Goal: Information Seeking & Learning: Understand process/instructions

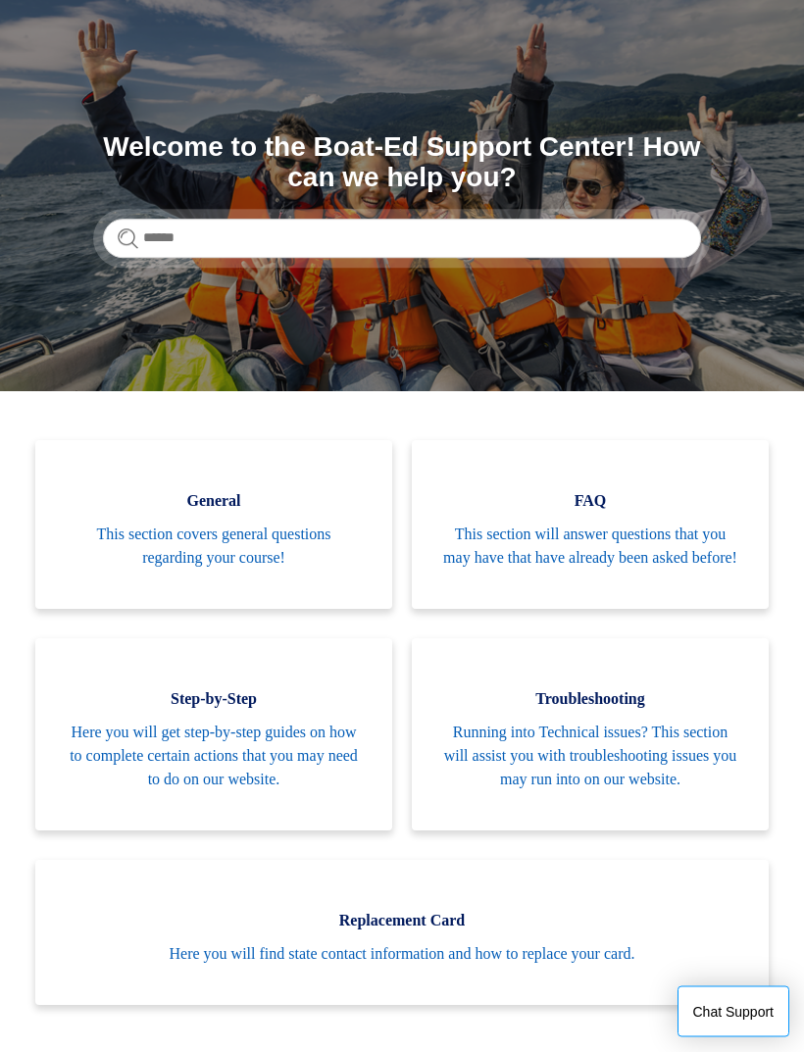
scroll to position [131, 0]
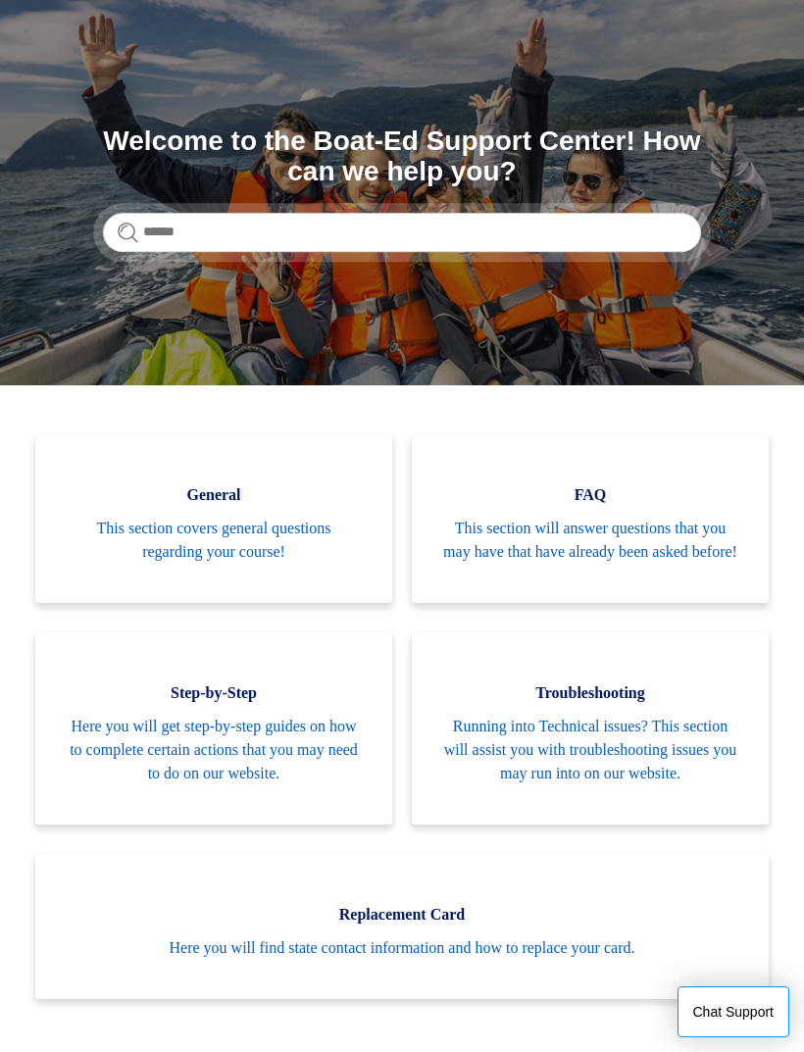
click at [644, 775] on span "Running into Technical issues? This section will assist you with troubleshootin…" at bounding box center [590, 750] width 298 height 71
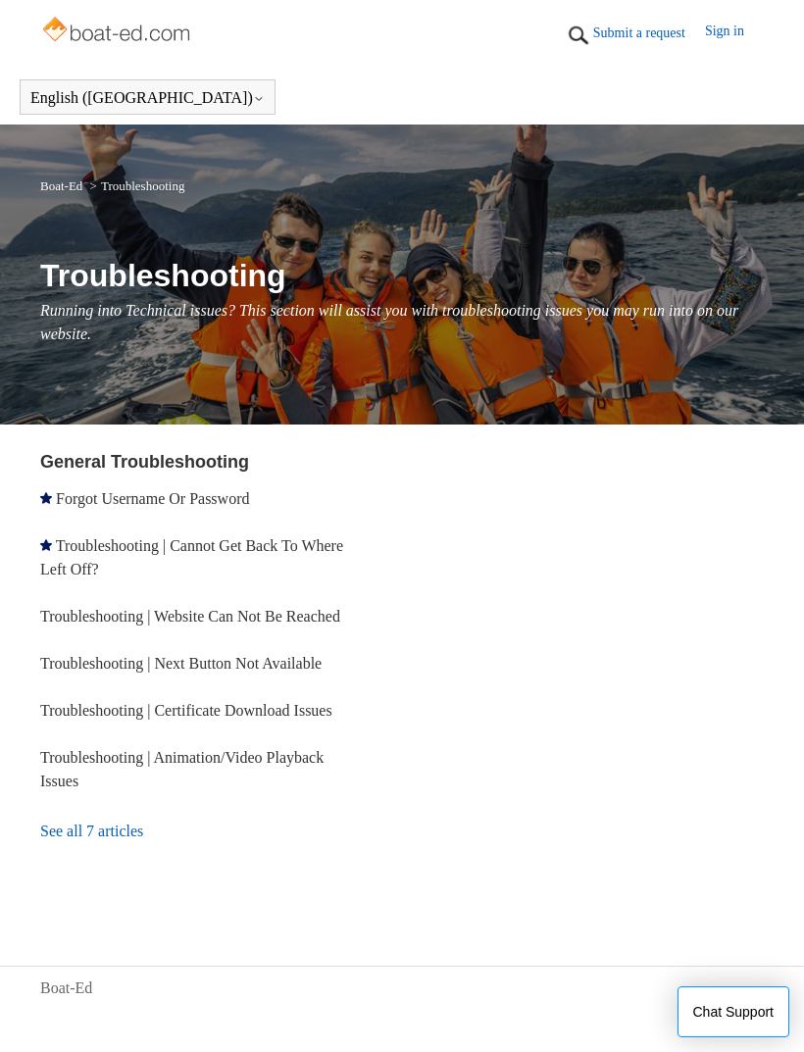
click at [129, 858] on link "See all 7 articles" at bounding box center [202, 831] width 325 height 53
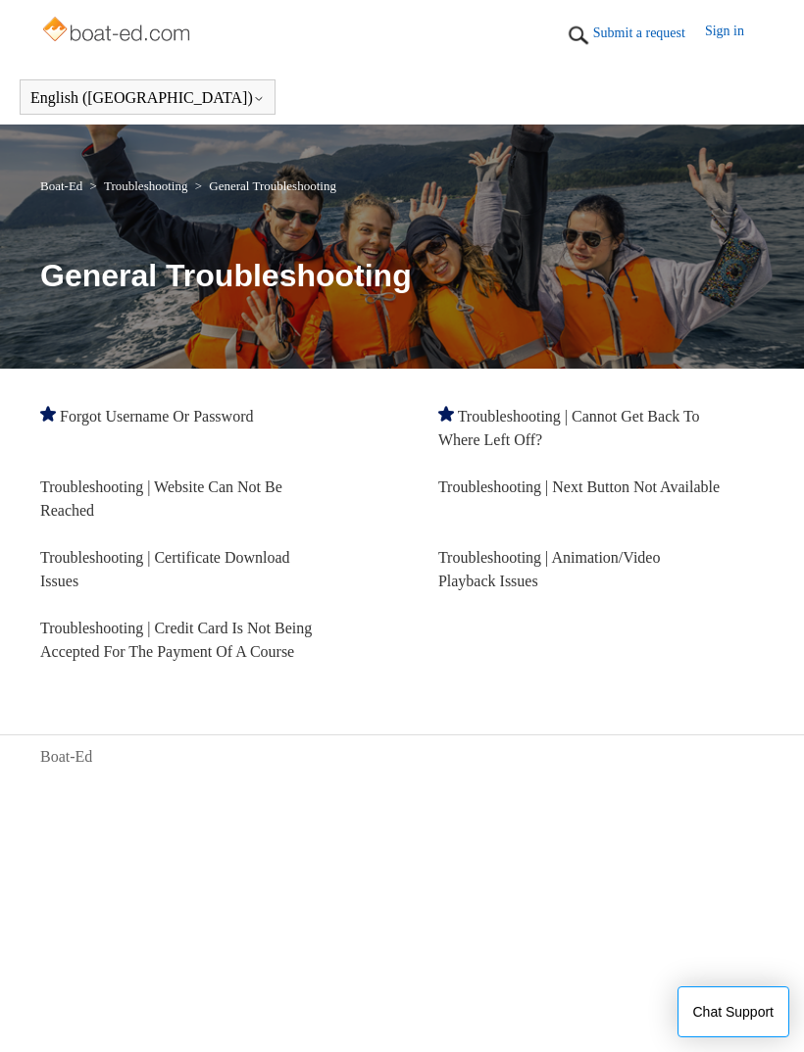
click at [254, 489] on link "Troubleshooting | Website Can Not Be Reached" at bounding box center [161, 498] width 242 height 40
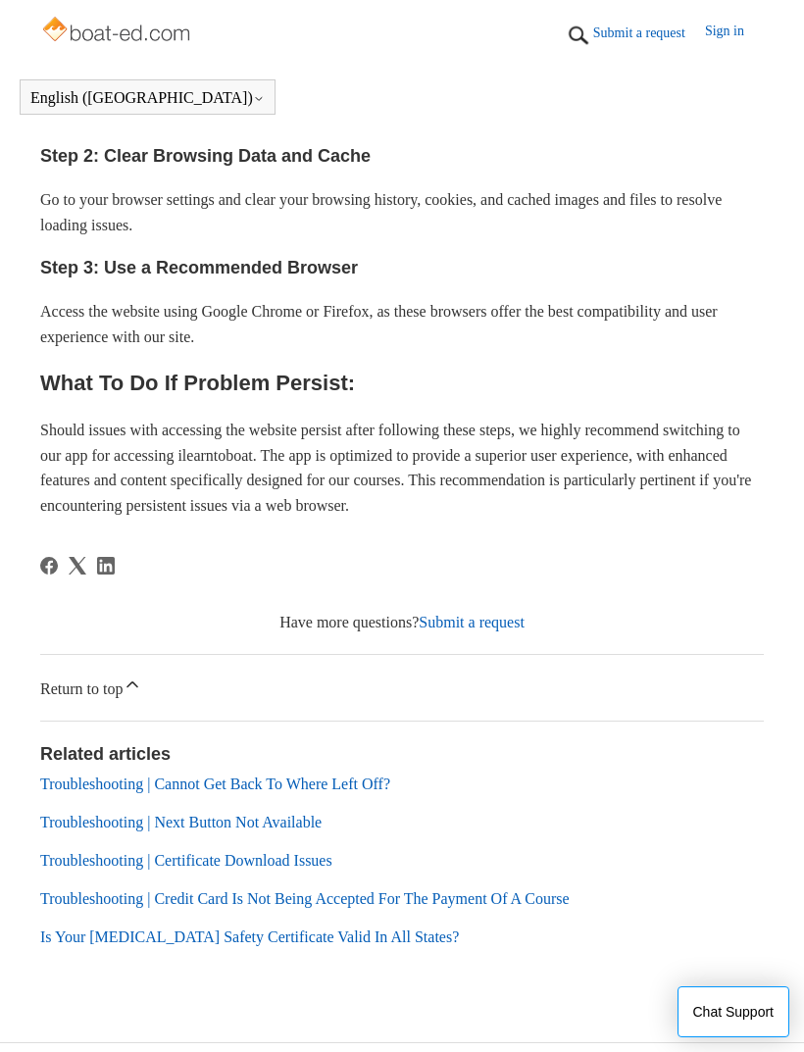
scroll to position [832, 0]
click at [728, 32] on link "Sign in" at bounding box center [734, 35] width 59 height 29
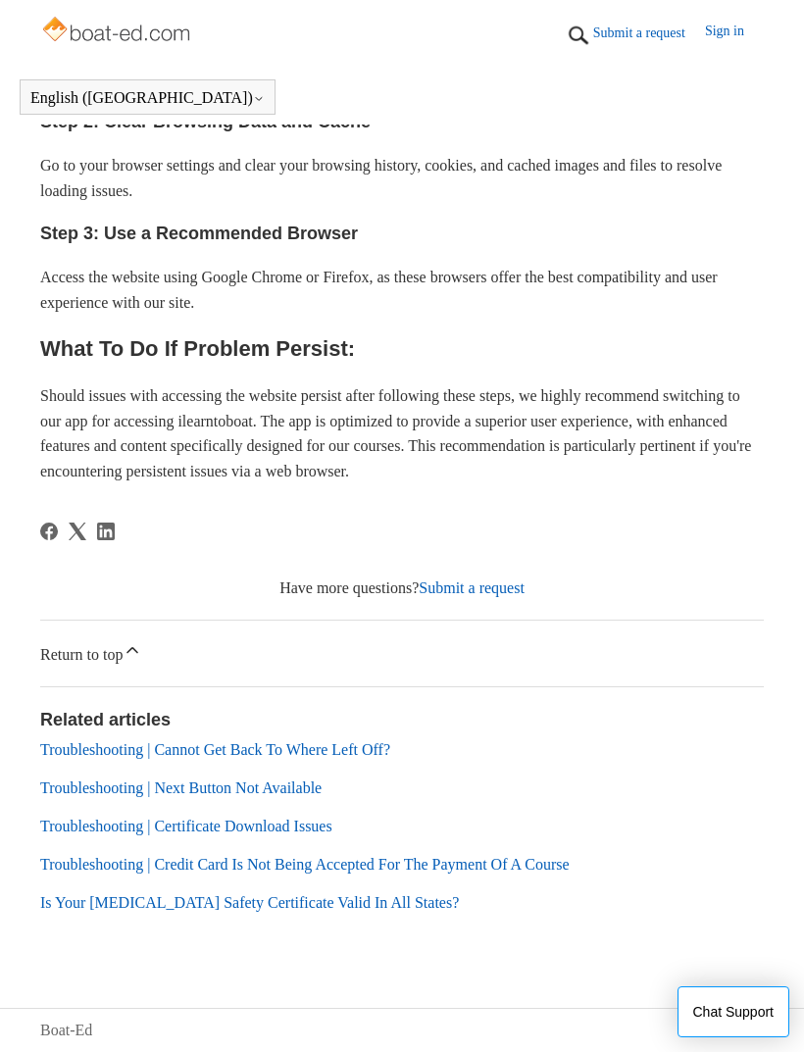
scroll to position [895, 0]
